Goal: Task Accomplishment & Management: Manage account settings

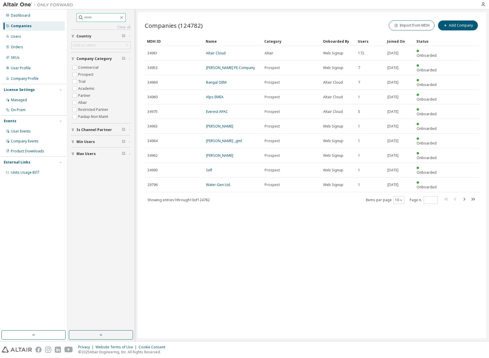
click at [90, 18] on input "text" at bounding box center [101, 18] width 35 height 6
type input "****"
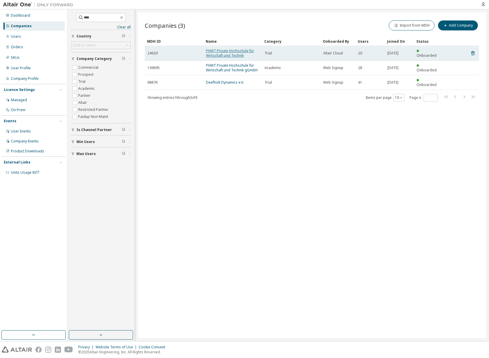
click at [219, 56] on link "PHWT Private Hochschule für Wirtschaft und Technik" at bounding box center [230, 53] width 48 height 10
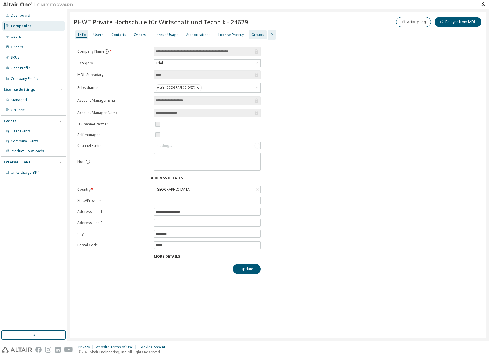
click at [252, 35] on div "Groups" at bounding box center [257, 34] width 13 height 5
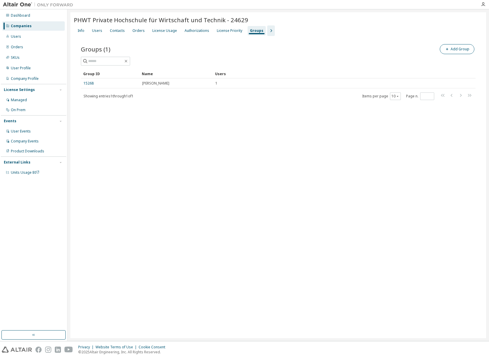
click at [407, 48] on button "Add Group" at bounding box center [456, 49] width 35 height 10
click at [392, 46] on input "text" at bounding box center [418, 44] width 131 height 5
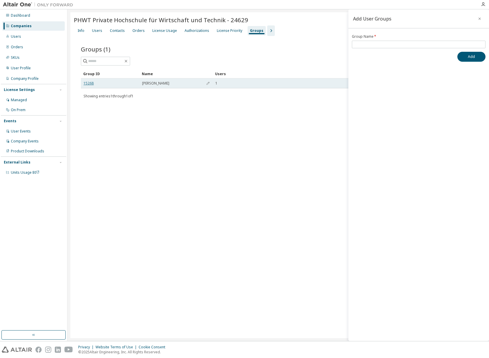
click at [90, 82] on link "15268" at bounding box center [88, 83] width 10 height 5
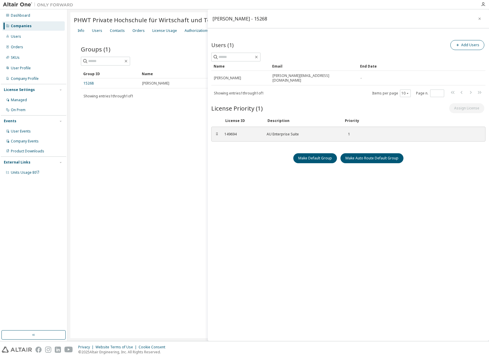
click at [407, 44] on button "Add Users" at bounding box center [467, 45] width 34 height 10
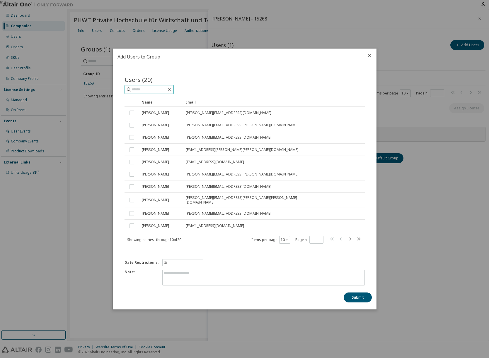
click at [154, 92] on input "text" at bounding box center [149, 90] width 35 height 6
type input "*******"
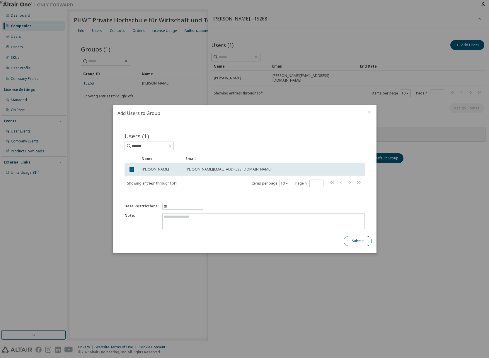
click at [362, 237] on button "Submit" at bounding box center [357, 241] width 28 height 10
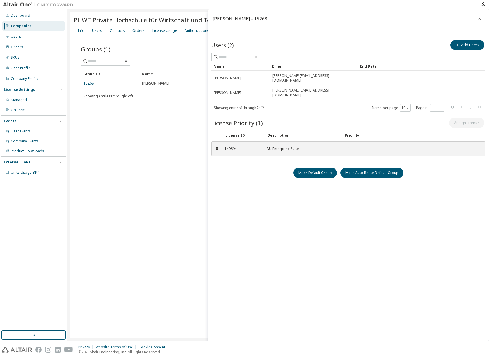
click at [248, 181] on div "Brunner - 15268 Users (2) Add Users Clear Load Save Save As Field Operator Valu…" at bounding box center [348, 175] width 281 height 332
